Goal: Task Accomplishment & Management: Complete application form

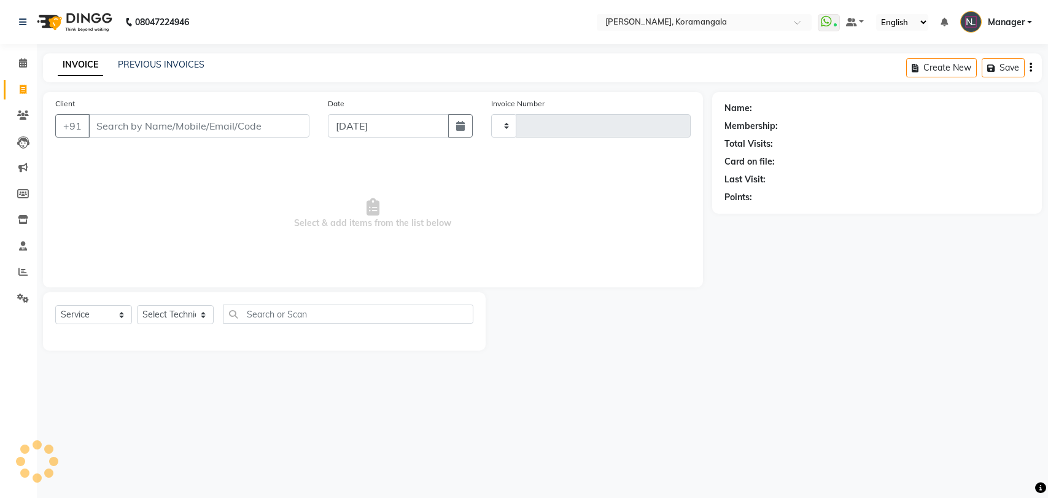
select select "service"
type input "1171"
select select "3769"
click at [174, 314] on select "Select Technician" at bounding box center [175, 314] width 77 height 19
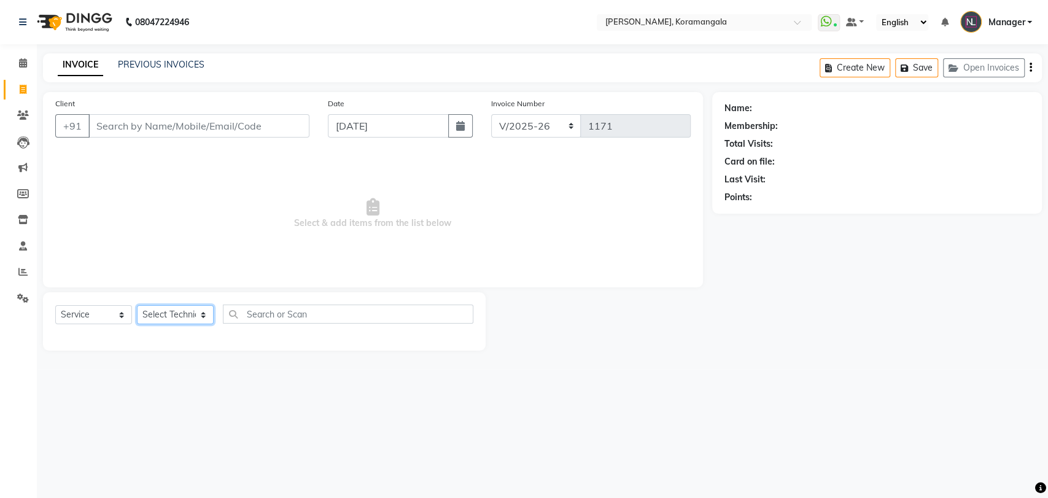
click at [185, 320] on select "Select Technician" at bounding box center [175, 314] width 77 height 19
click at [193, 318] on select "Select Technician [PERSON_NAME] Asid [PERSON_NAME] Manager [PERSON_NAME] [PERSO…" at bounding box center [175, 314] width 77 height 19
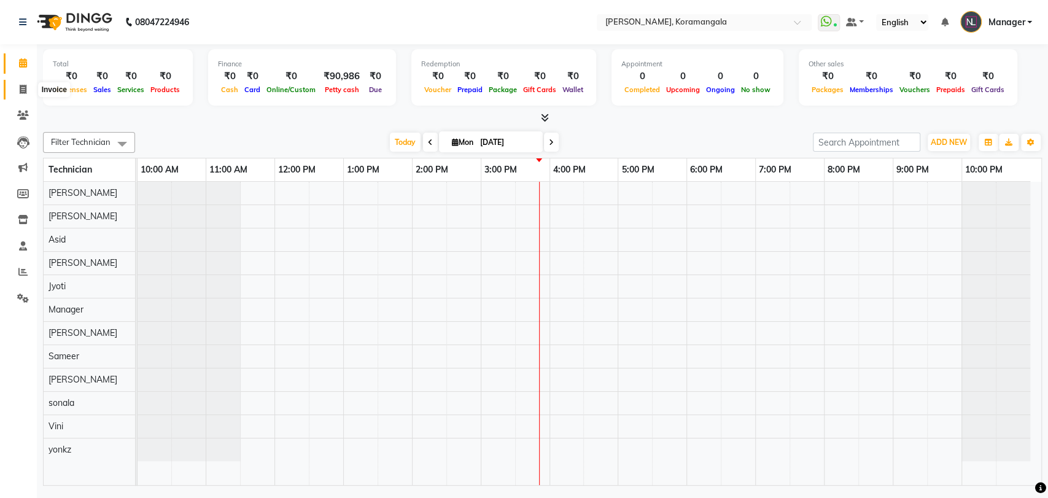
click at [23, 90] on icon at bounding box center [23, 89] width 7 height 9
select select "service"
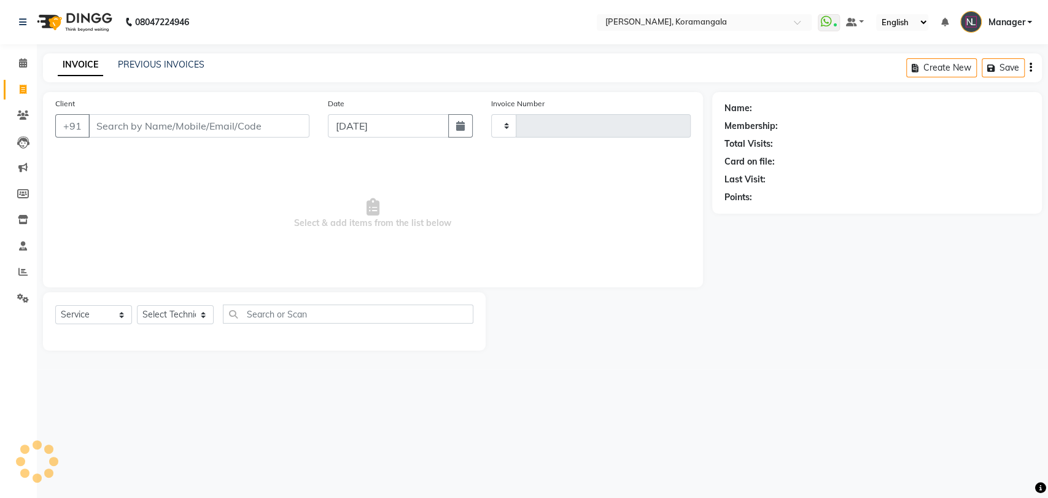
type input "1171"
select select "3769"
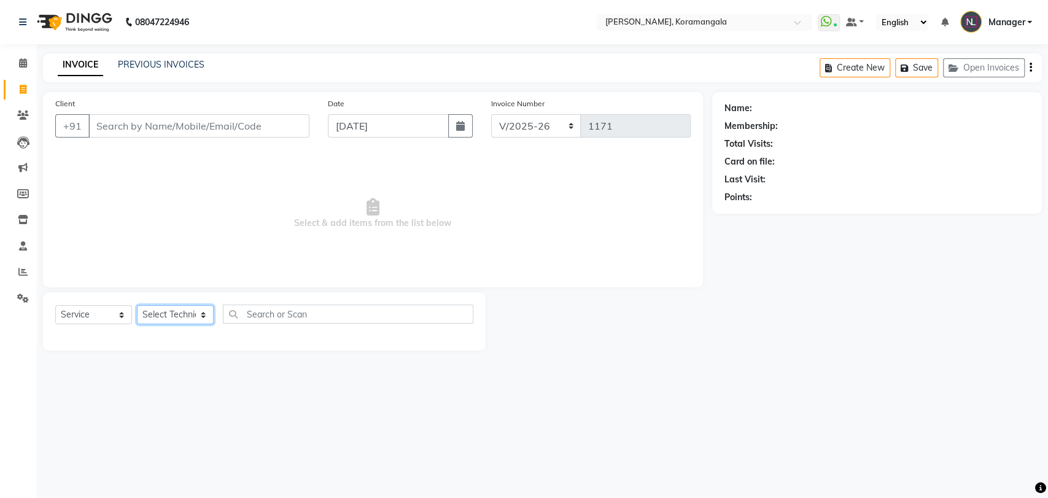
click at [164, 311] on select "Select Technician [PERSON_NAME] Asid [PERSON_NAME] Manager [PERSON_NAME] [PERSO…" at bounding box center [175, 314] width 77 height 19
select select "64296"
click at [137, 305] on select "Select Technician [PERSON_NAME] Asid [PERSON_NAME] Manager [PERSON_NAME] [PERSO…" at bounding box center [175, 314] width 77 height 19
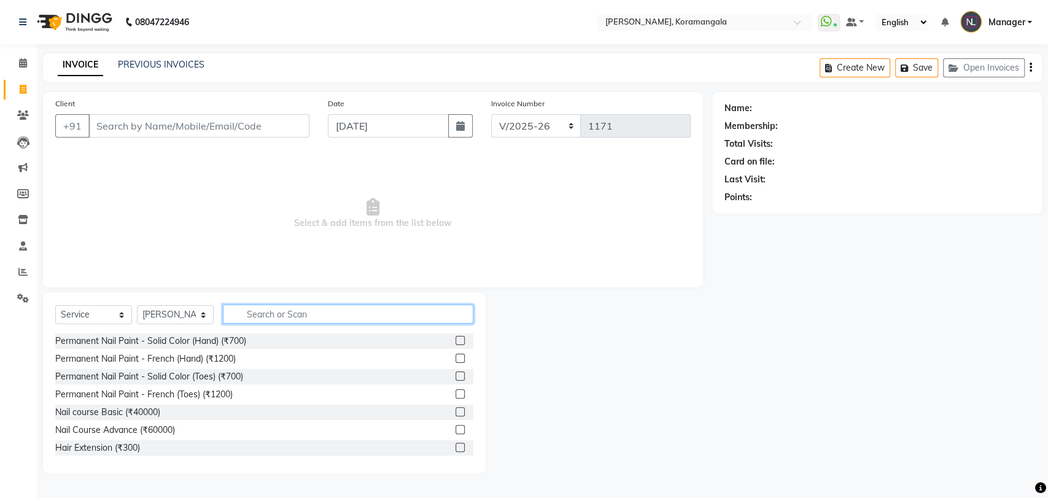
click at [259, 308] on input "text" at bounding box center [348, 313] width 250 height 19
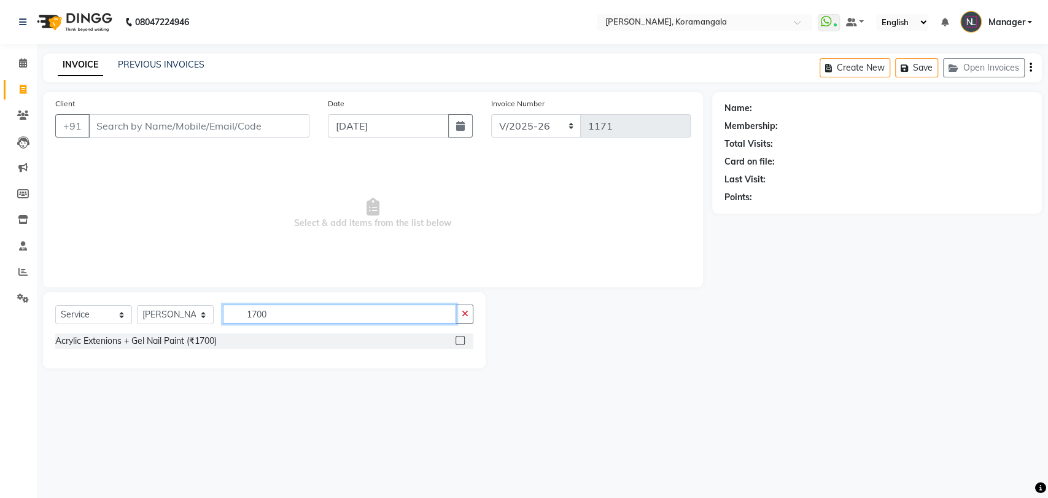
type input "1700"
click at [458, 338] on label at bounding box center [459, 340] width 9 height 9
click at [458, 338] on input "checkbox" at bounding box center [459, 341] width 8 height 8
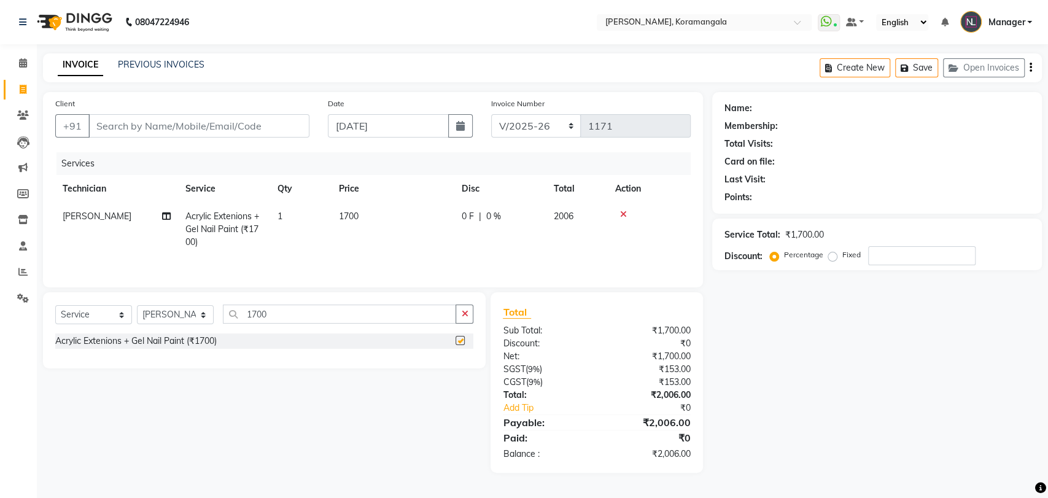
checkbox input "false"
click at [388, 220] on td "1700" at bounding box center [392, 229] width 123 height 53
select select "64296"
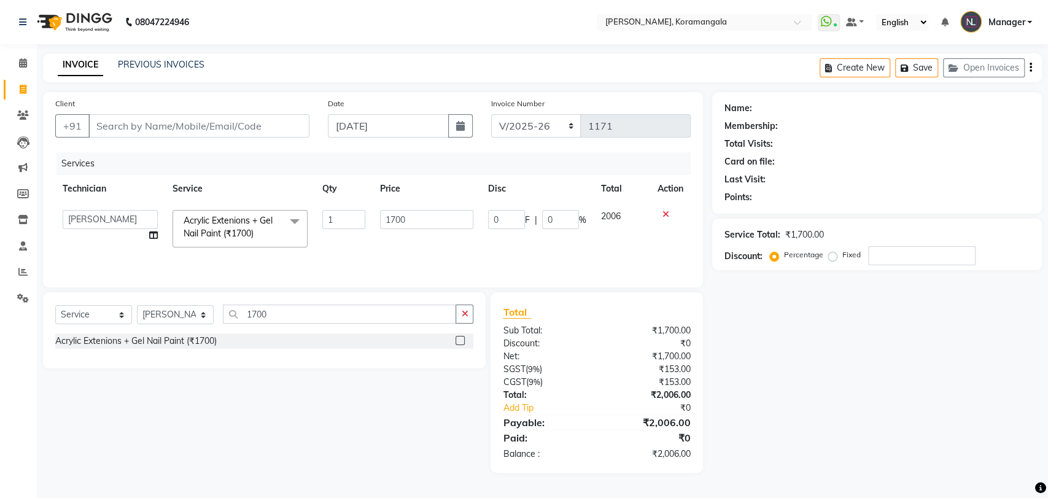
click at [400, 217] on input "1700" at bounding box center [427, 219] width 94 height 19
type input "1500"
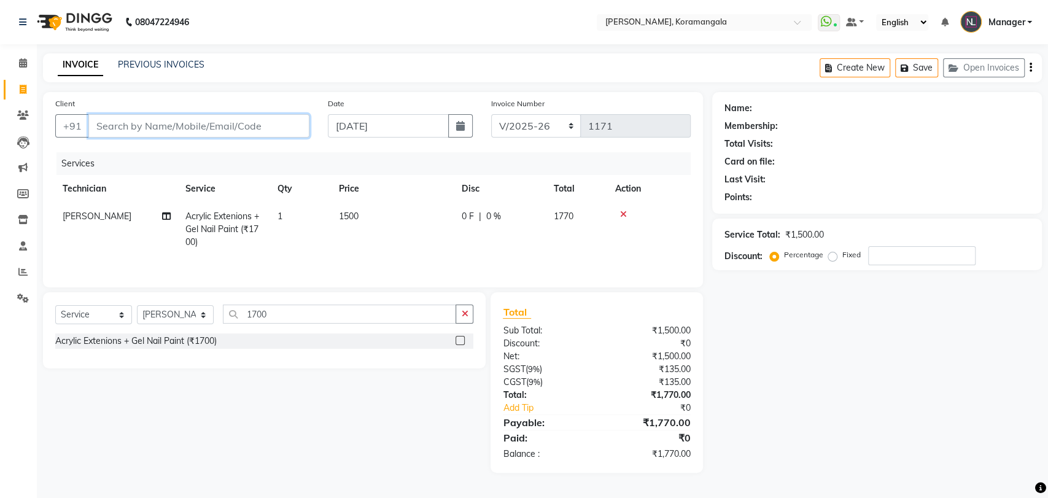
click at [271, 118] on input "Client" at bounding box center [198, 125] width 221 height 23
click at [376, 218] on td "1500" at bounding box center [392, 229] width 123 height 53
select select "64296"
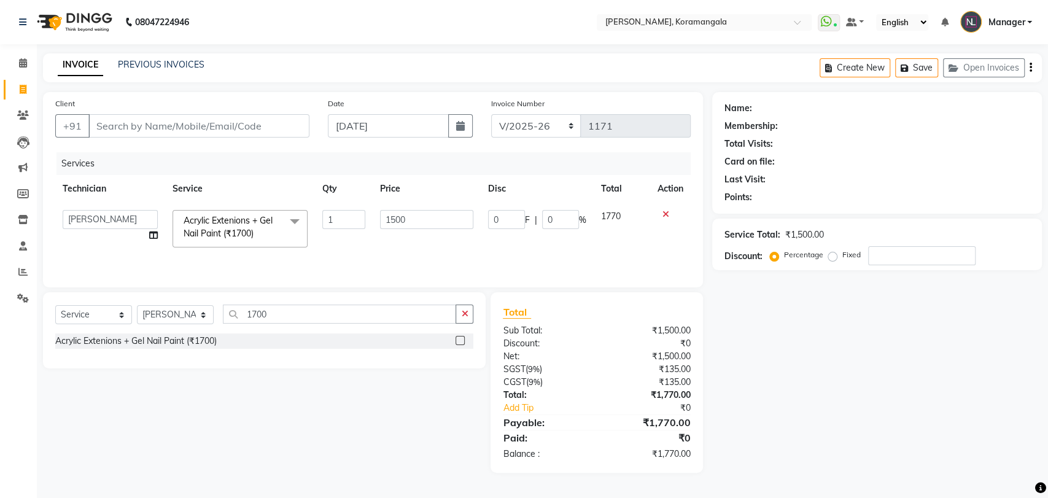
click at [667, 214] on icon at bounding box center [665, 214] width 7 height 9
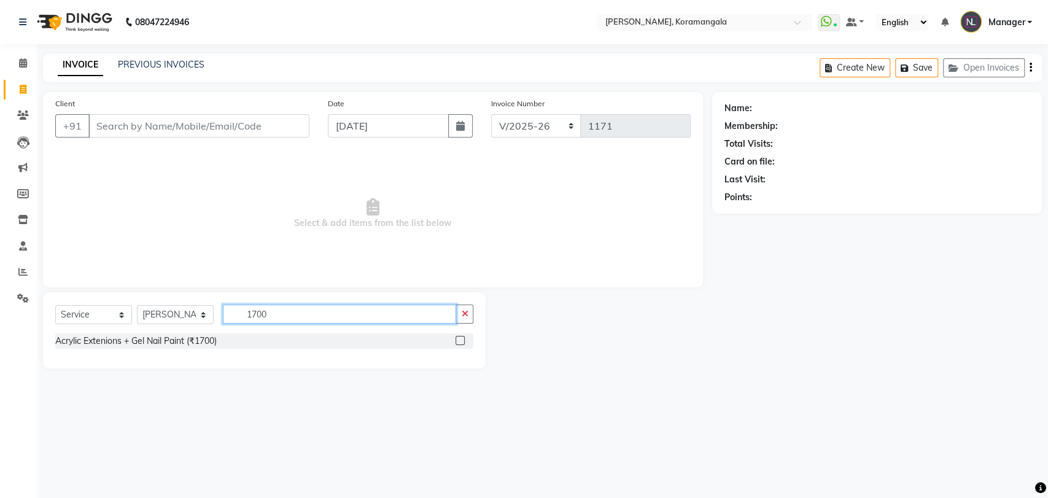
click at [365, 319] on input "1700" at bounding box center [339, 313] width 233 height 19
type input "1"
type input "cat"
click at [459, 338] on label at bounding box center [459, 340] width 9 height 9
click at [459, 338] on input "checkbox" at bounding box center [459, 341] width 8 height 8
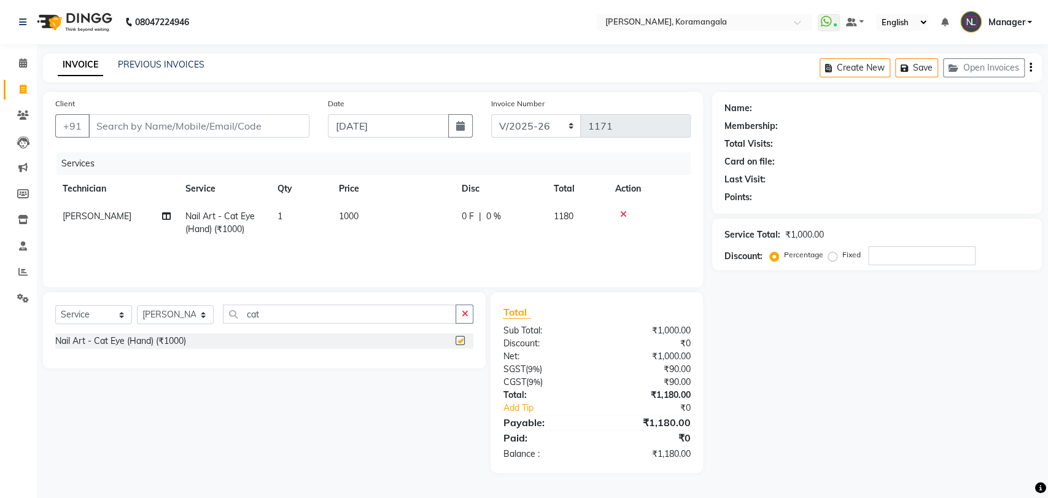
checkbox input "false"
click at [423, 314] on input "cat" at bounding box center [339, 313] width 233 height 19
type input "c"
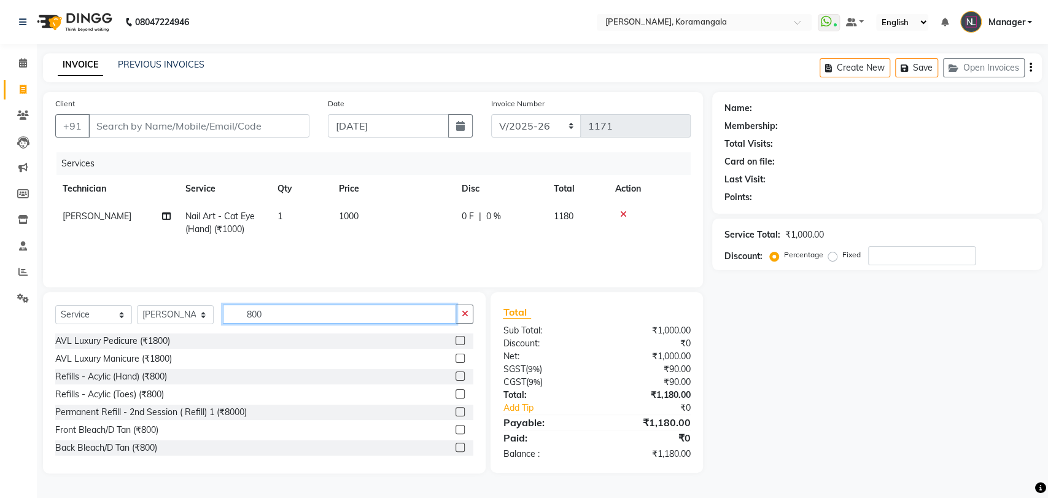
type input "800"
click at [455, 376] on label at bounding box center [459, 375] width 9 height 9
click at [455, 376] on input "checkbox" at bounding box center [459, 376] width 8 height 8
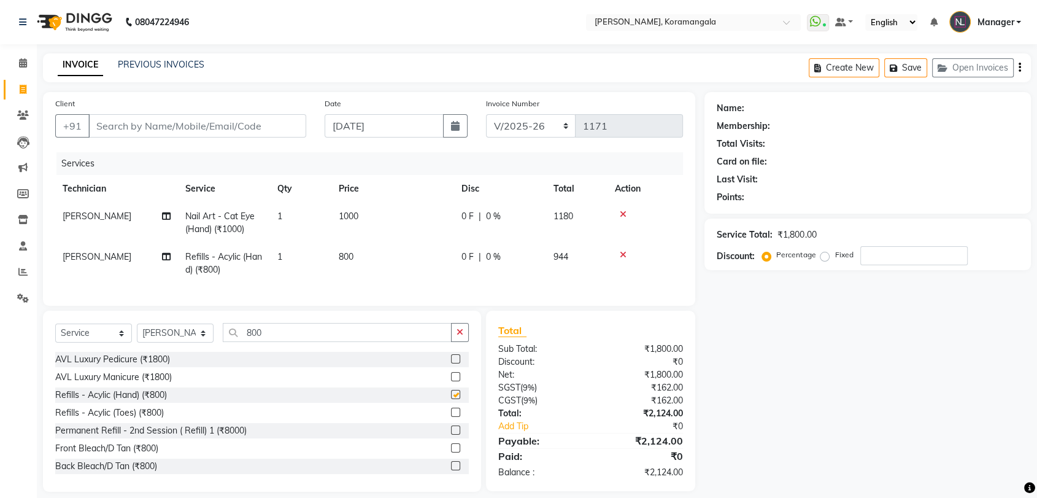
checkbox input "false"
click at [184, 129] on input "Client" at bounding box center [197, 125] width 218 height 23
type input "6"
type input "0"
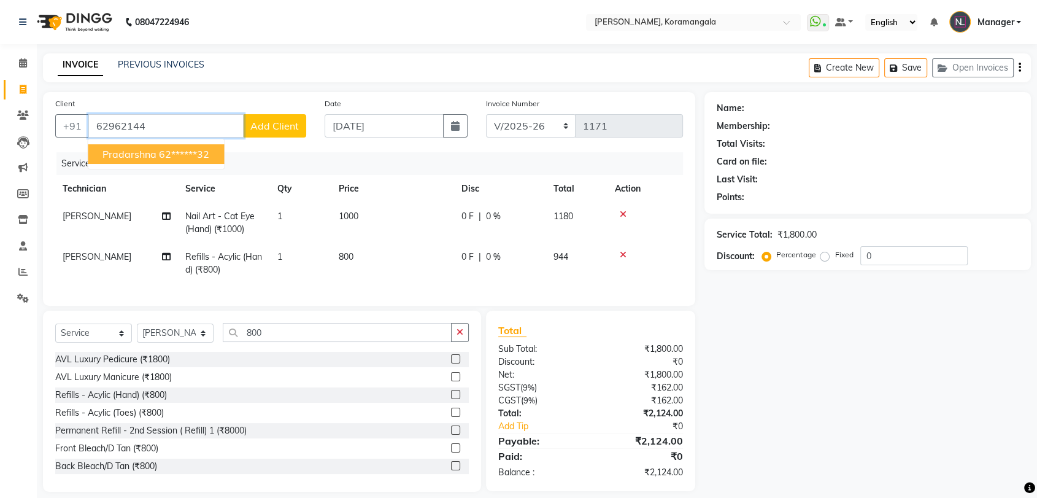
click at [170, 158] on ngb-highlight "62******32" at bounding box center [184, 154] width 50 height 12
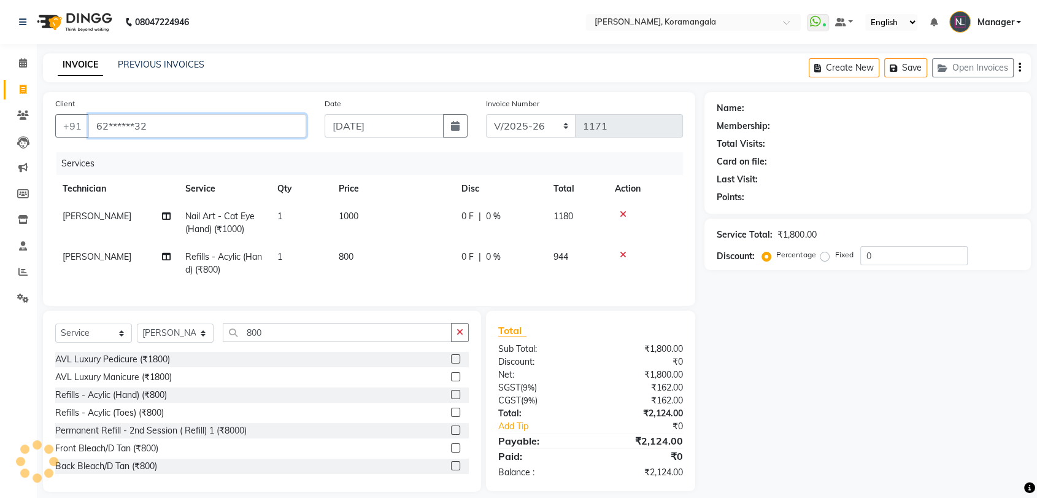
type input "62******32"
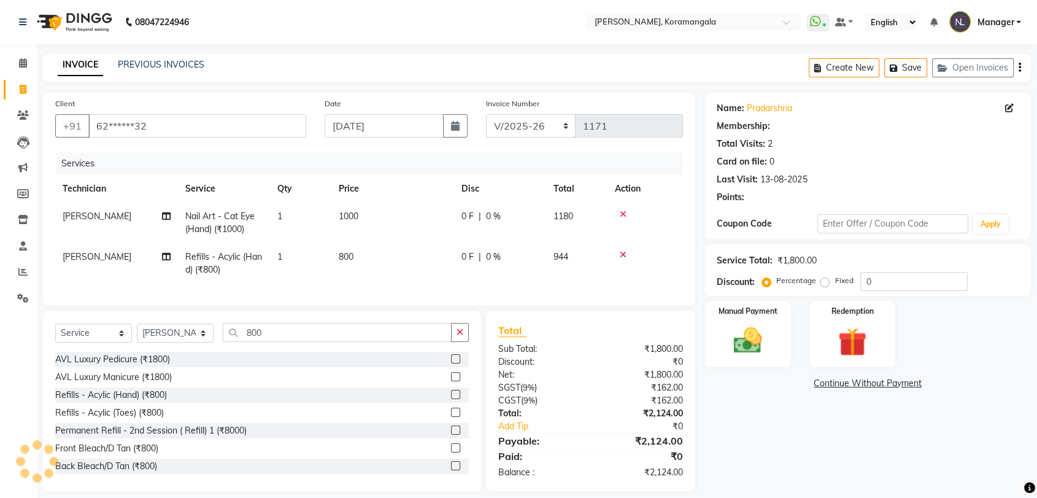
select select "1: Object"
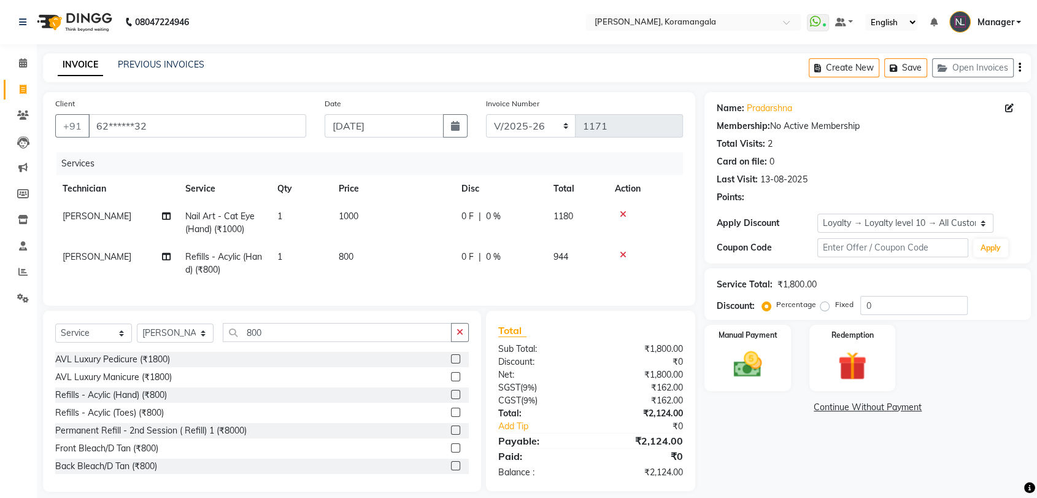
scroll to position [22, 0]
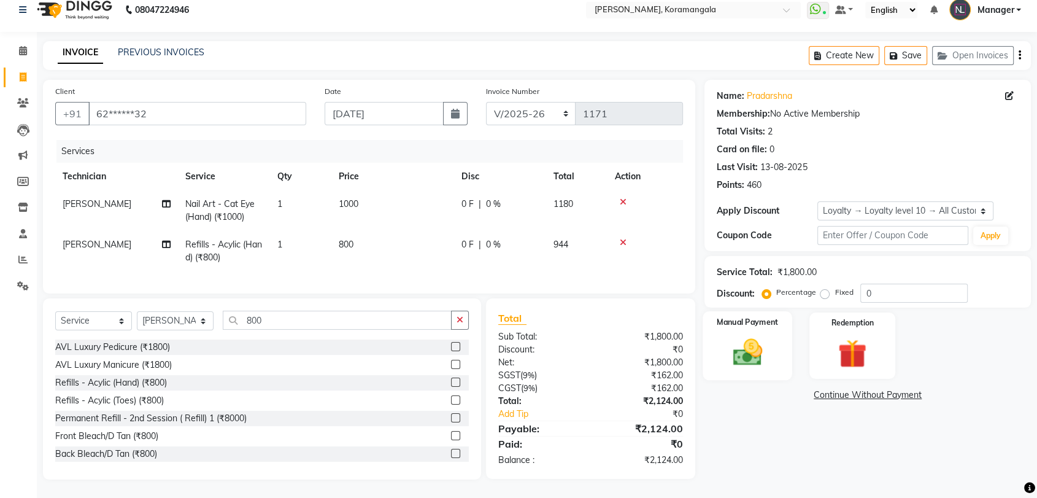
click at [747, 335] on img at bounding box center [748, 352] width 48 height 34
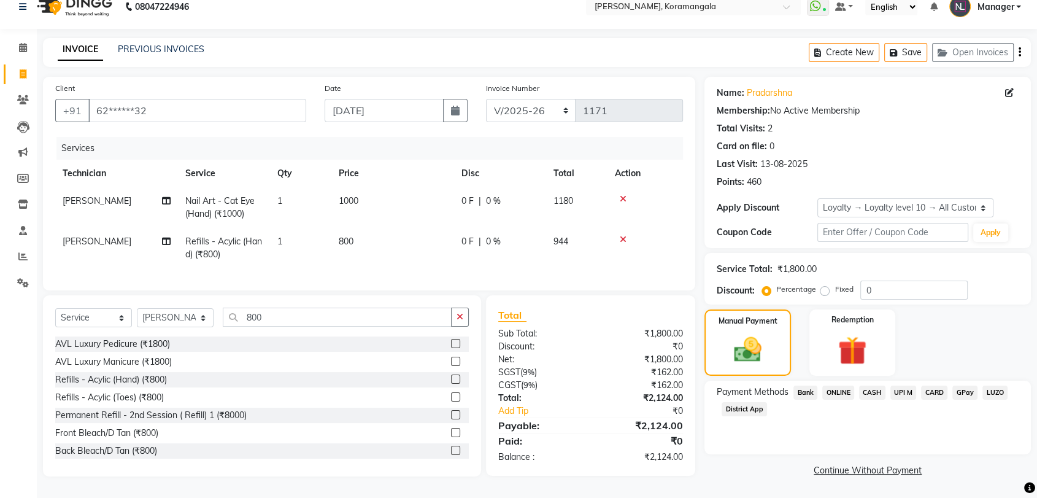
click at [838, 385] on span "ONLINE" at bounding box center [838, 392] width 32 height 14
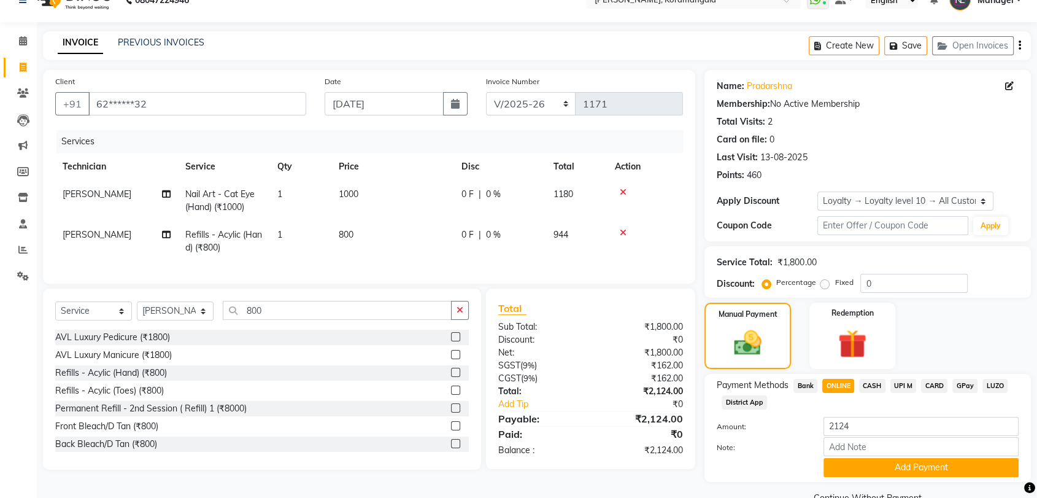
scroll to position [49, 0]
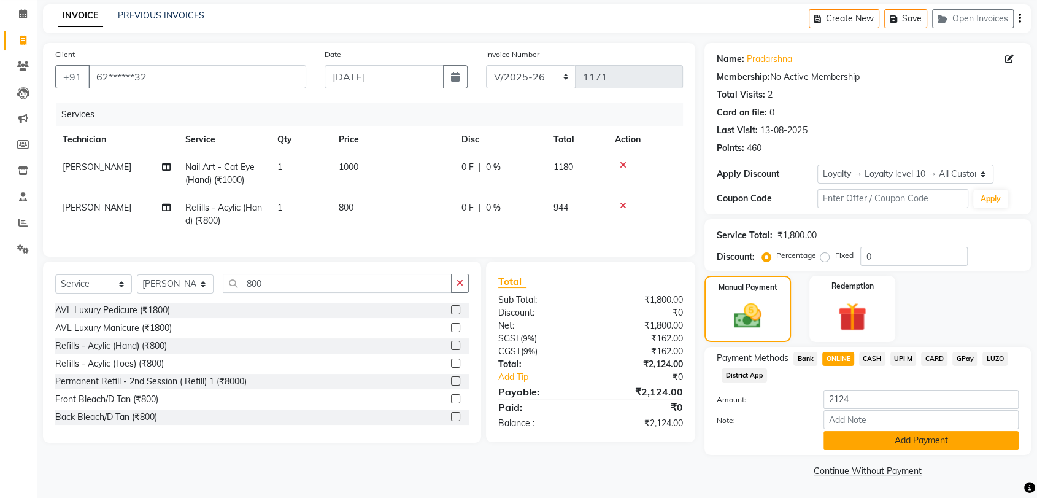
click at [839, 434] on button "Add Payment" at bounding box center [921, 440] width 195 height 19
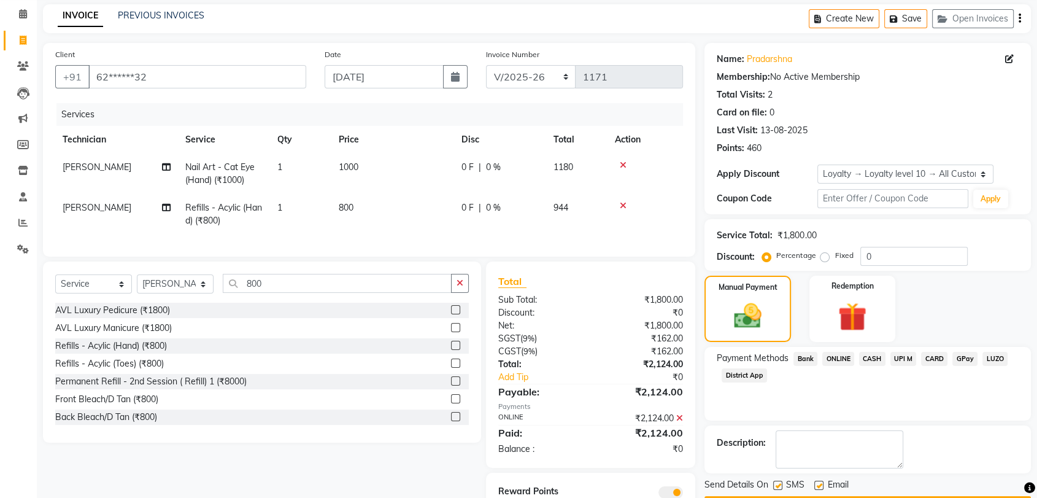
scroll to position [108, 0]
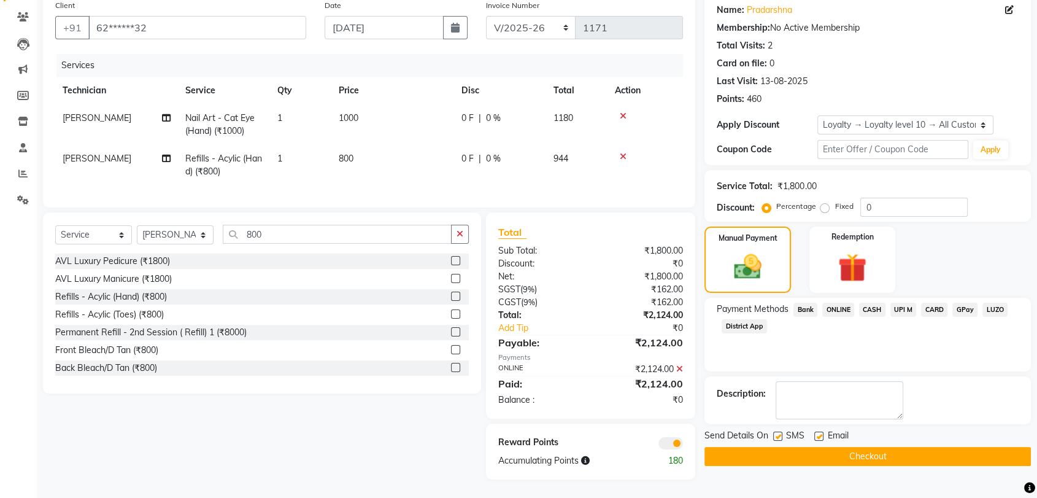
click at [838, 449] on button "Checkout" at bounding box center [867, 456] width 326 height 19
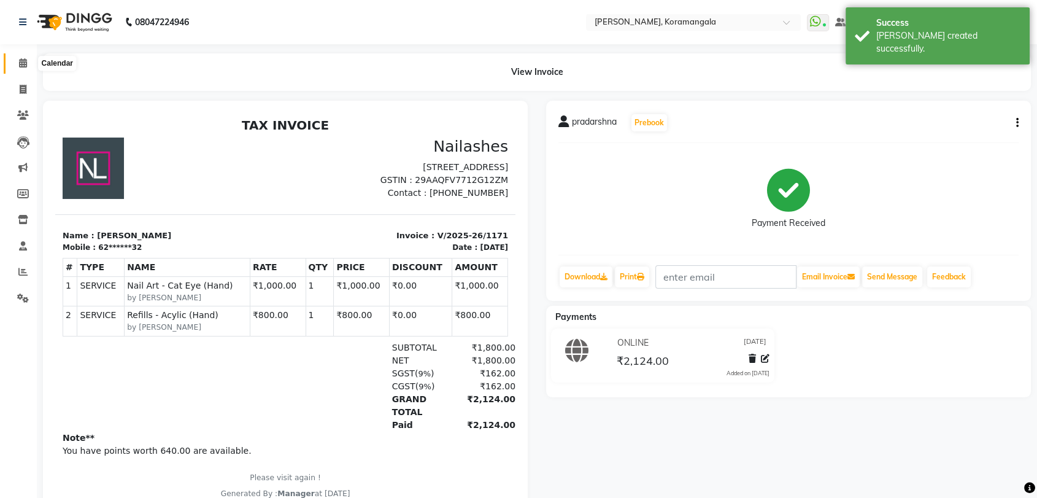
click at [20, 68] on icon at bounding box center [23, 62] width 8 height 9
